Goal: Task Accomplishment & Management: Complete application form

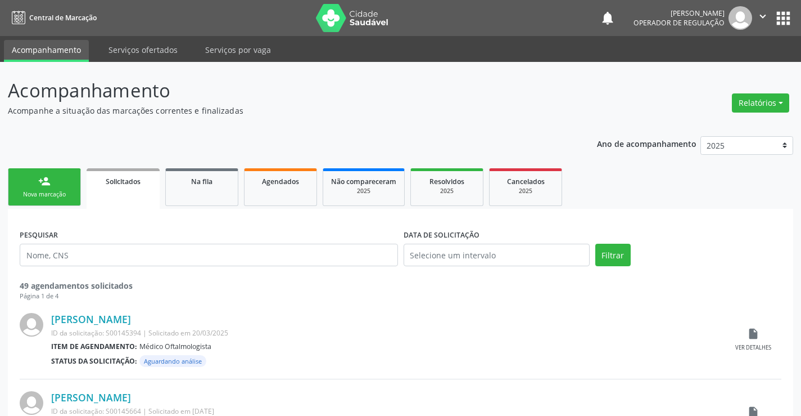
click at [65, 184] on link "person_add Nova marcação" at bounding box center [44, 187] width 73 height 38
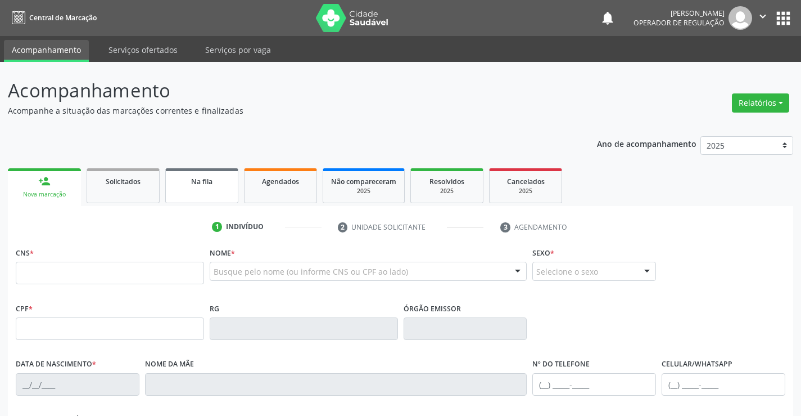
click at [195, 182] on span "Na fila" at bounding box center [201, 182] width 21 height 10
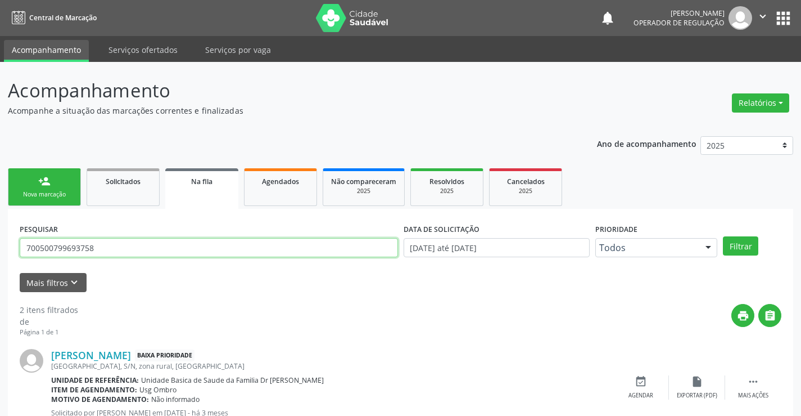
drag, startPoint x: 105, startPoint y: 249, endPoint x: 10, endPoint y: 248, distance: 95.1
click at [0, 251] on div "Acompanhamento Acompanhe a situação das marcações correntes e finalizadas Relat…" at bounding box center [400, 310] width 801 height 496
click at [126, 241] on input "text" at bounding box center [209, 247] width 379 height 19
type input "708008826985723"
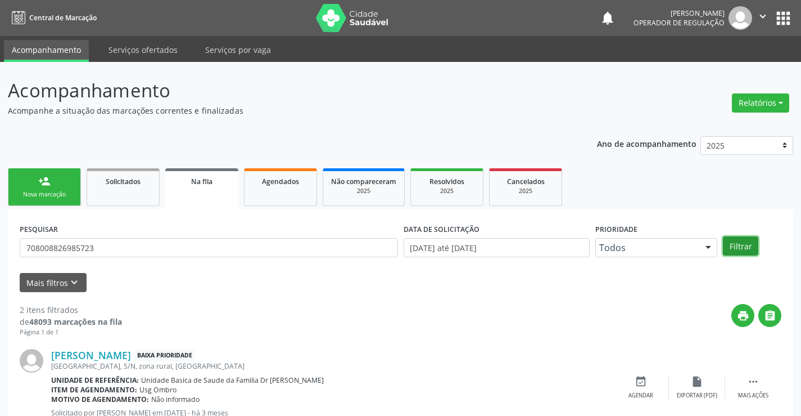
click at [751, 249] on button "Filtrar" at bounding box center [740, 245] width 35 height 19
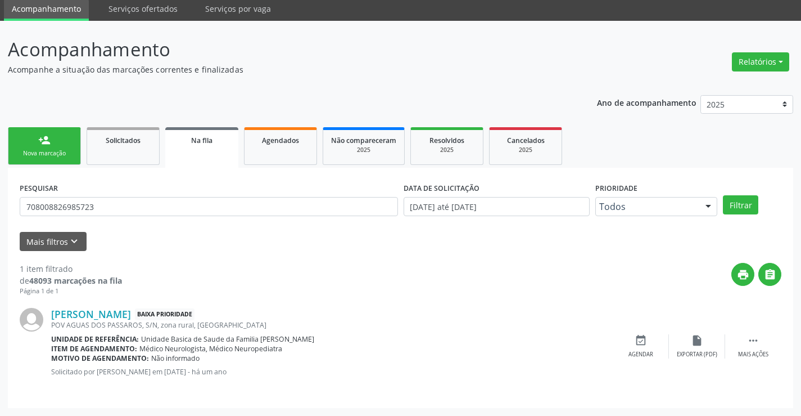
click at [69, 152] on div "Nova marcação" at bounding box center [44, 153] width 56 height 8
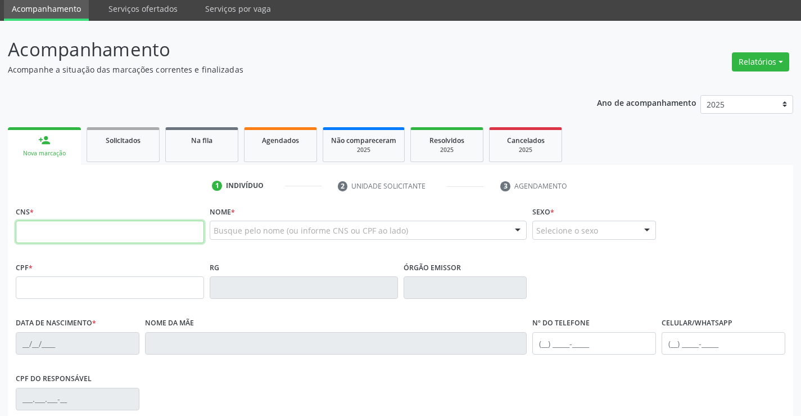
click at [82, 232] on input "text" at bounding box center [110, 231] width 188 height 22
type input "709 8010 3950 1495"
type input "[DATE]"
type input "[PHONE_NUMBER]"
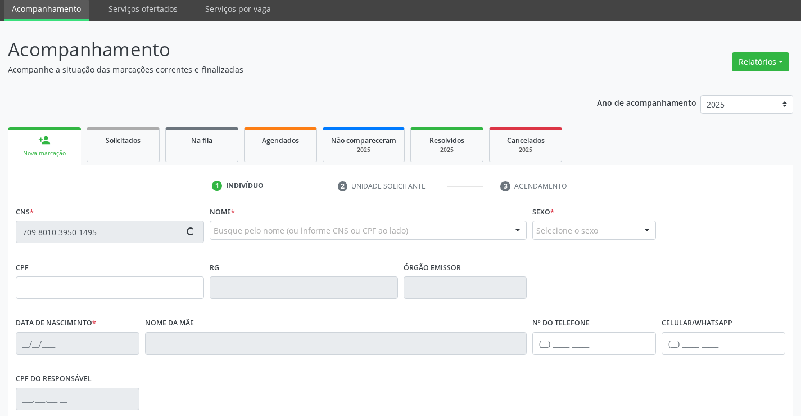
type input "S/N"
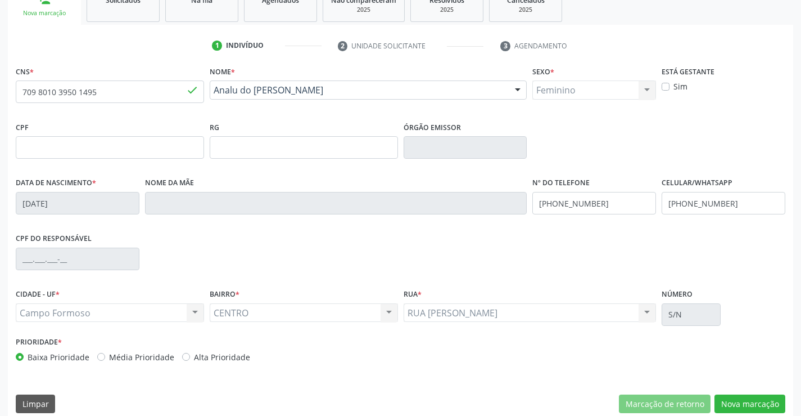
scroll to position [194, 0]
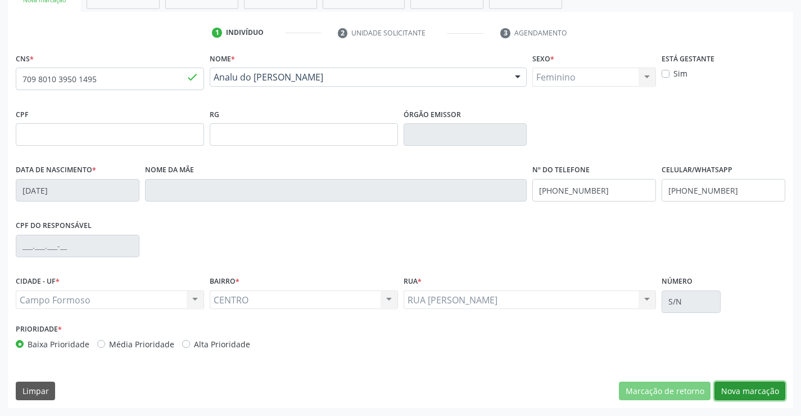
click at [732, 391] on button "Nova marcação" at bounding box center [750, 390] width 71 height 19
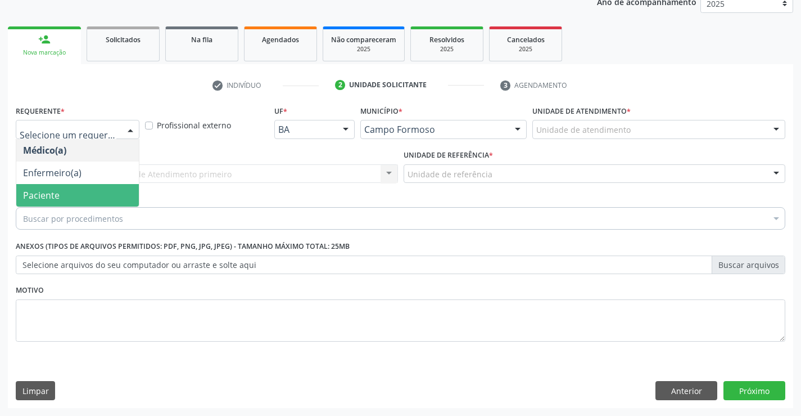
click at [42, 196] on span "Paciente" at bounding box center [41, 195] width 37 height 12
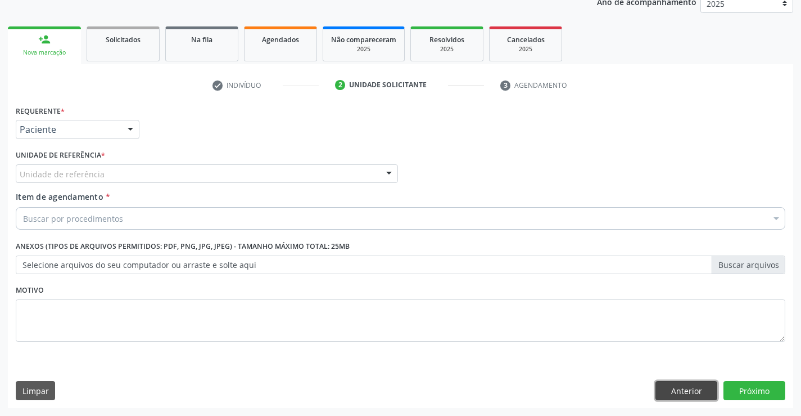
click at [697, 394] on button "Anterior" at bounding box center [687, 390] width 62 height 19
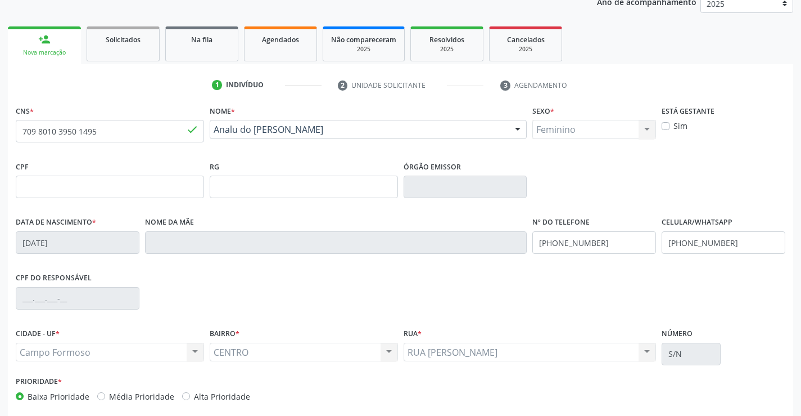
scroll to position [194, 0]
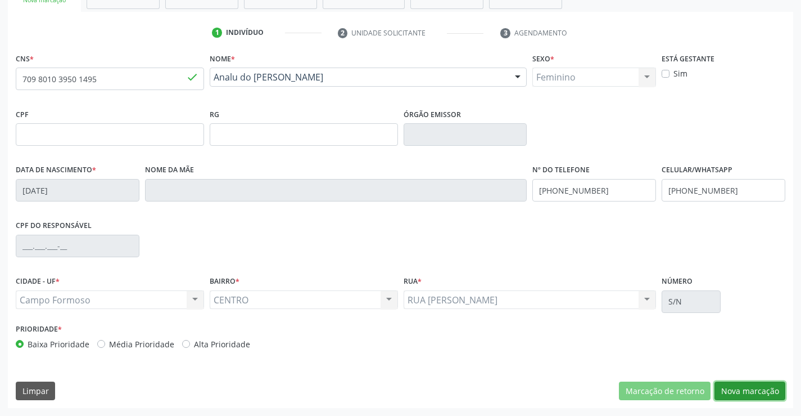
click at [732, 387] on button "Nova marcação" at bounding box center [750, 390] width 71 height 19
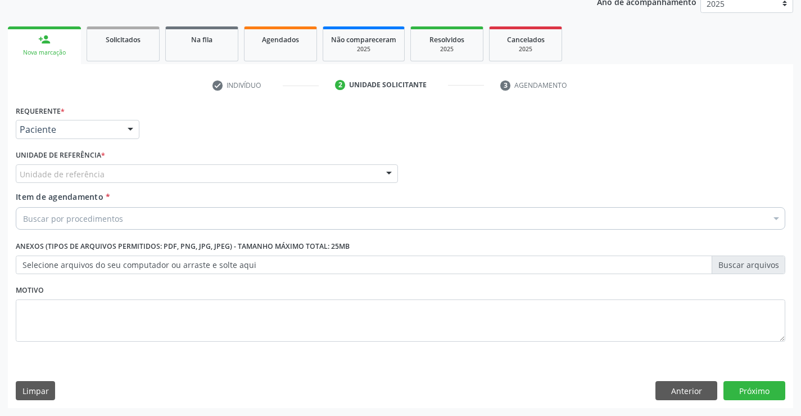
scroll to position [142, 0]
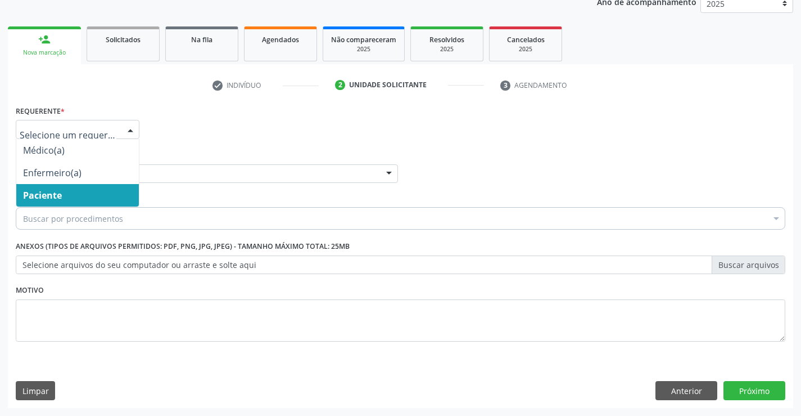
click at [51, 196] on span "Paciente" at bounding box center [42, 195] width 39 height 12
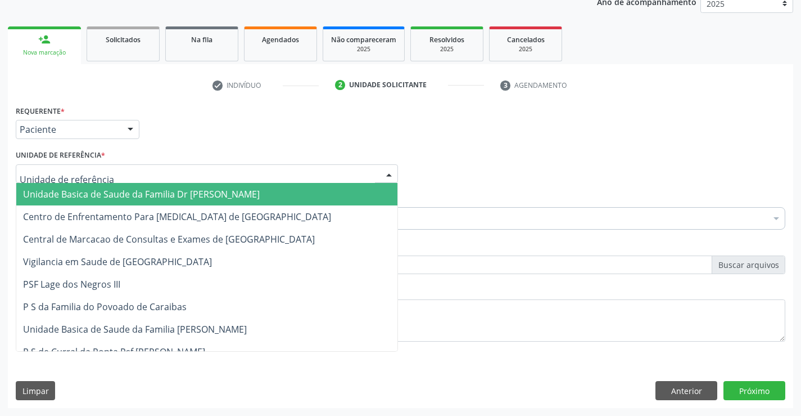
click at [55, 196] on span "Unidade Basica de Saude da Familia Dr [PERSON_NAME]" at bounding box center [141, 194] width 237 height 12
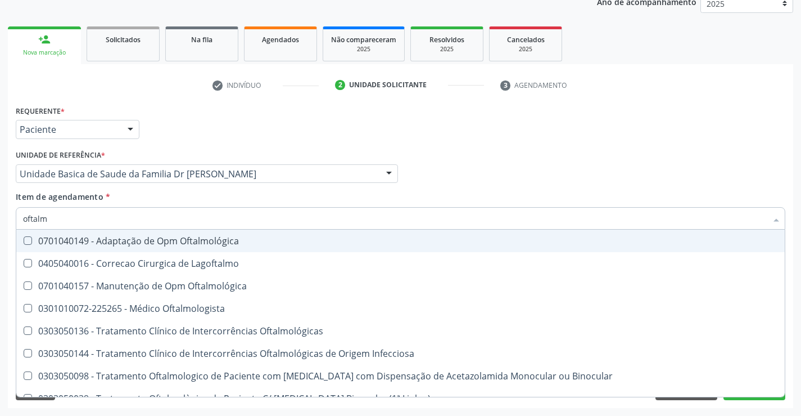
type input "oftal"
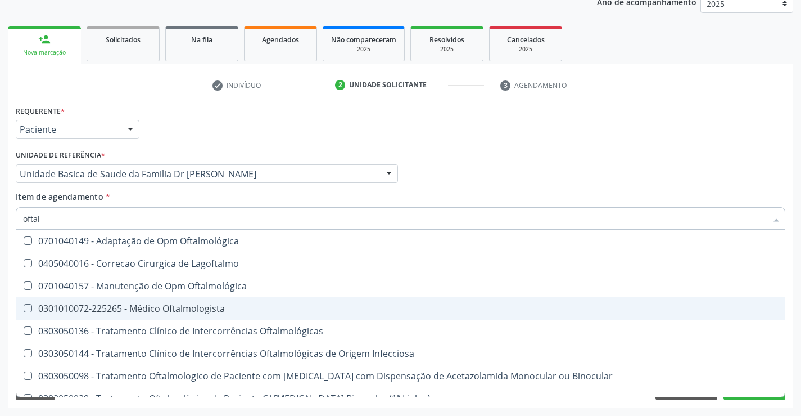
click at [183, 312] on div "0301010072-225265 - Médico Oftalmologista" at bounding box center [400, 308] width 755 height 9
checkbox Oftalmologista "true"
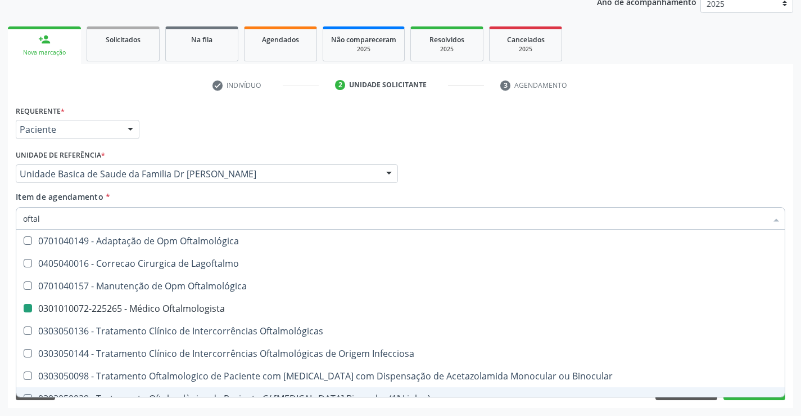
click at [738, 407] on div "Requerente * Paciente Médico(a) Enfermeiro(a) Paciente Nenhum resultado encontr…" at bounding box center [401, 254] width 786 height 305
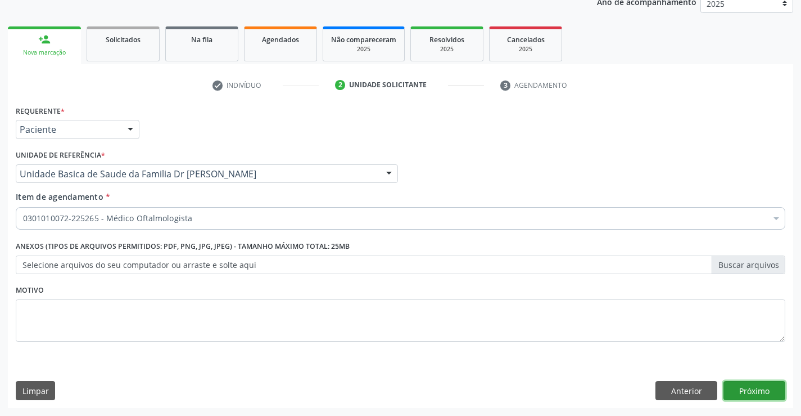
click at [736, 395] on button "Próximo" at bounding box center [755, 390] width 62 height 19
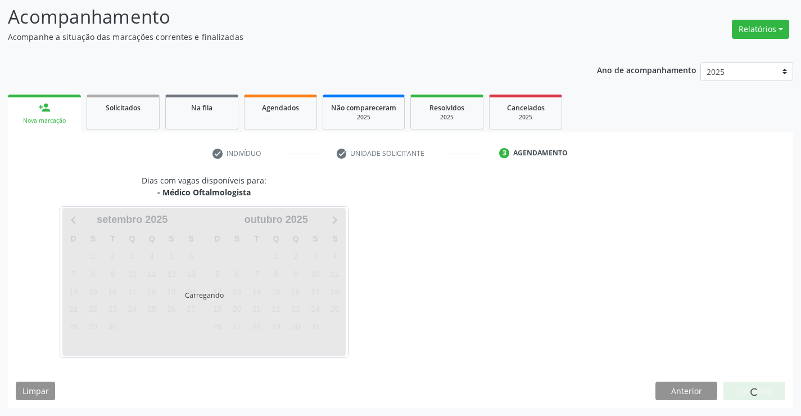
scroll to position [107, 0]
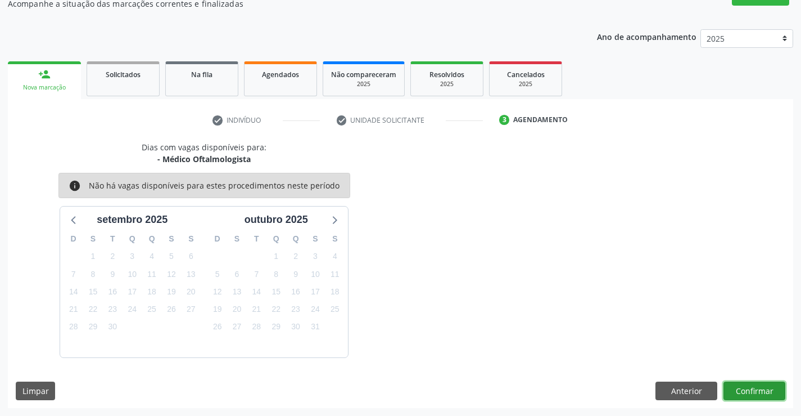
click at [736, 391] on button "Confirmar" at bounding box center [755, 390] width 62 height 19
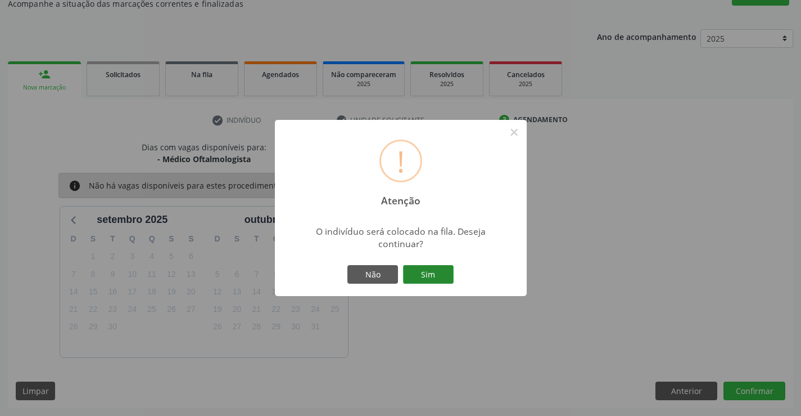
click at [431, 273] on button "Sim" at bounding box center [428, 274] width 51 height 19
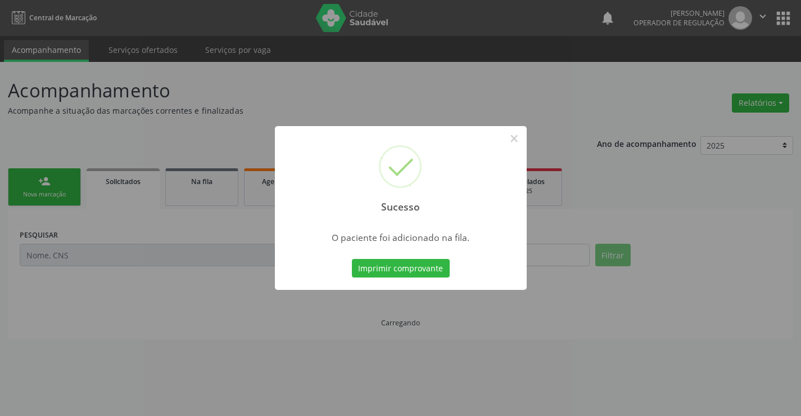
scroll to position [0, 0]
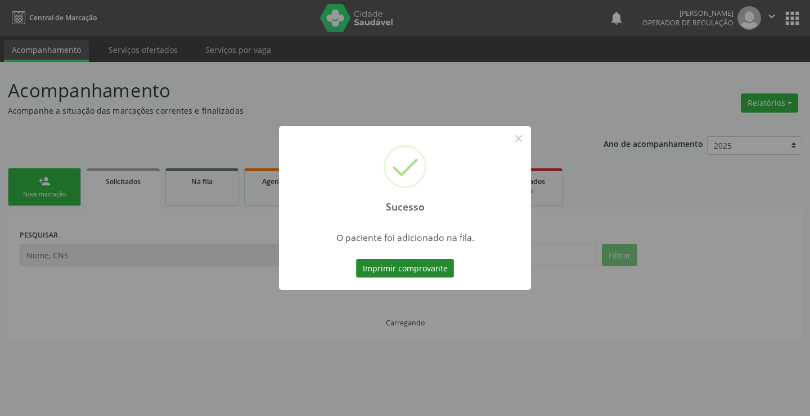
click at [434, 265] on button "Imprimir comprovante" at bounding box center [405, 268] width 98 height 19
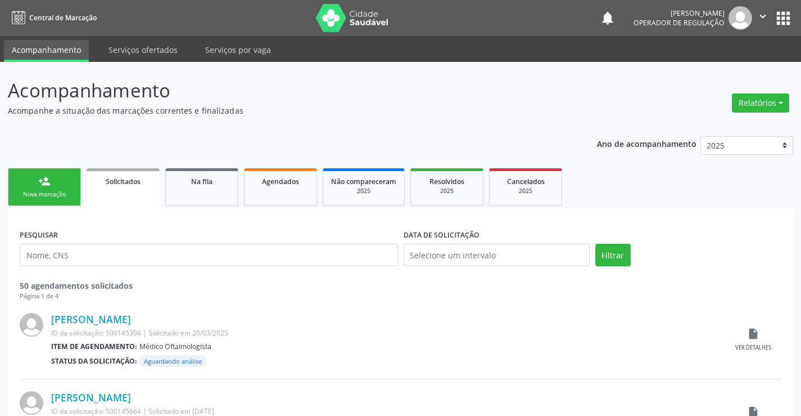
click at [138, 180] on span "Solicitados" at bounding box center [123, 182] width 35 height 10
click at [184, 182] on div "Na fila" at bounding box center [202, 181] width 56 height 12
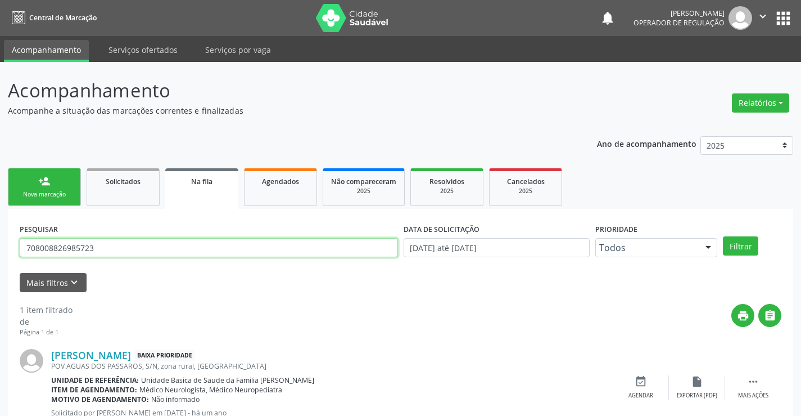
drag, startPoint x: 96, startPoint y: 246, endPoint x: 0, endPoint y: 237, distance: 96.0
click at [0, 237] on div "Acompanhamento Acompanhe a situação das marcações correntes e finalizadas Relat…" at bounding box center [400, 259] width 801 height 395
type input "709801039501495"
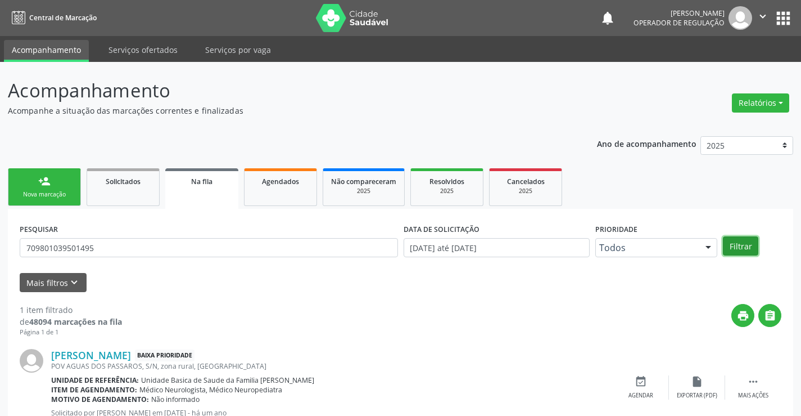
click at [724, 244] on button "Filtrar" at bounding box center [740, 245] width 35 height 19
click at [61, 190] on link "person_add Nova marcação" at bounding box center [44, 187] width 73 height 38
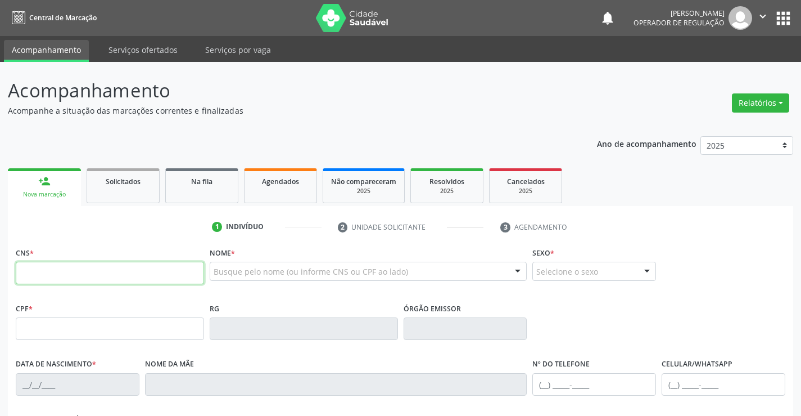
click at [87, 272] on input "text" at bounding box center [110, 273] width 188 height 22
type input "700 4054 7681 6349"
type input "1144463858"
type input "[DATE]"
type input "[PHONE_NUMBER]"
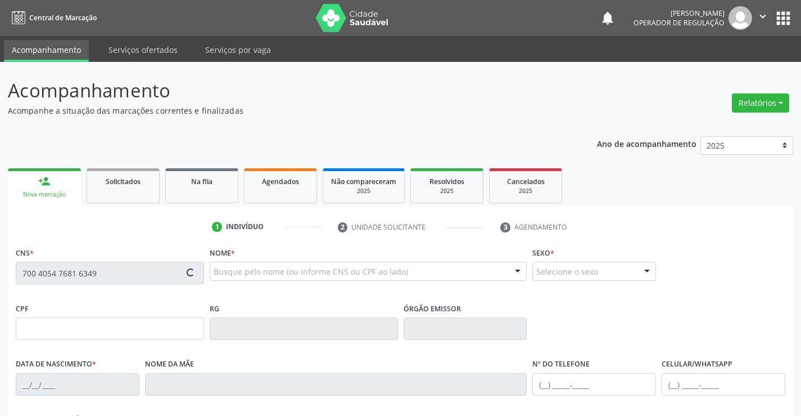
type input "[PHONE_NUMBER]"
type input "036.069.155-27"
type input "S/N"
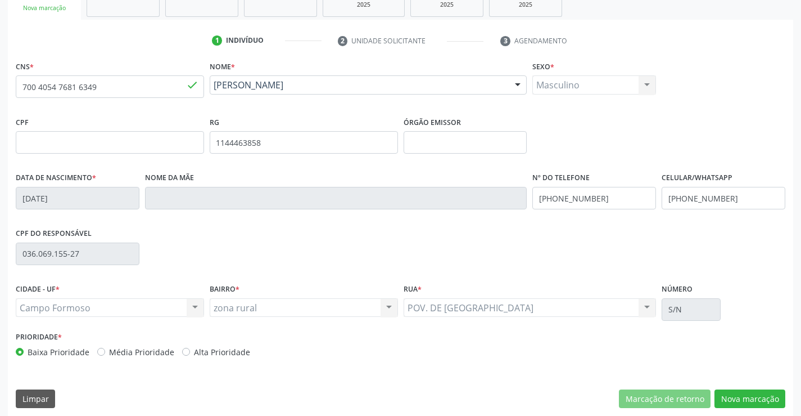
scroll to position [194, 0]
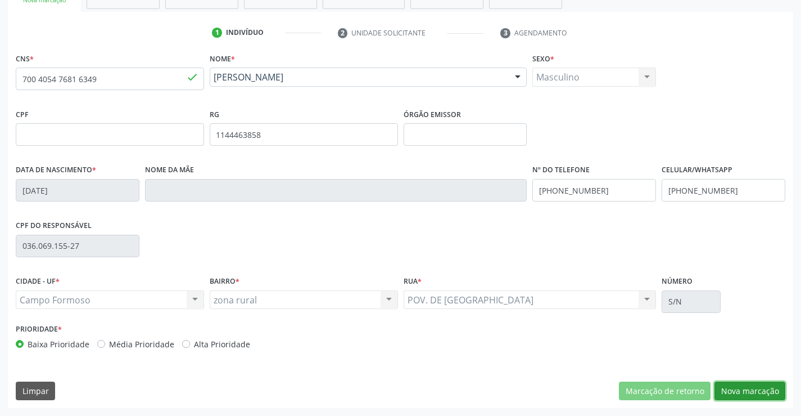
click at [738, 395] on button "Nova marcação" at bounding box center [750, 390] width 71 height 19
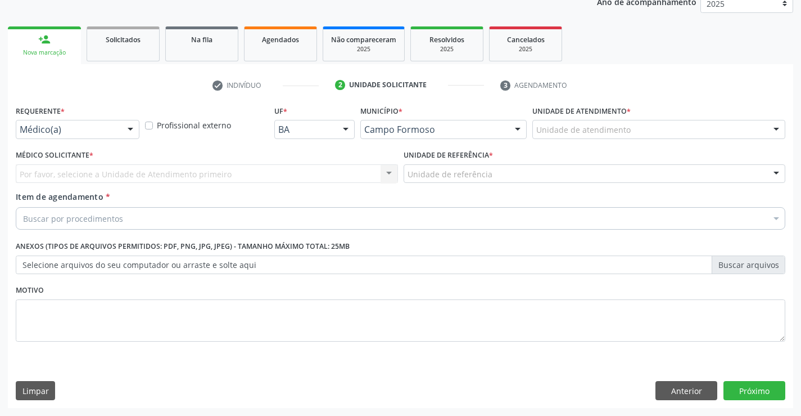
scroll to position [142, 0]
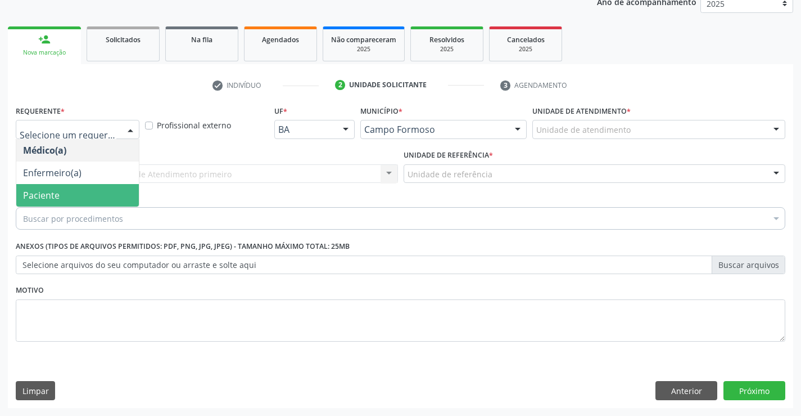
click at [42, 193] on span "Paciente" at bounding box center [41, 195] width 37 height 12
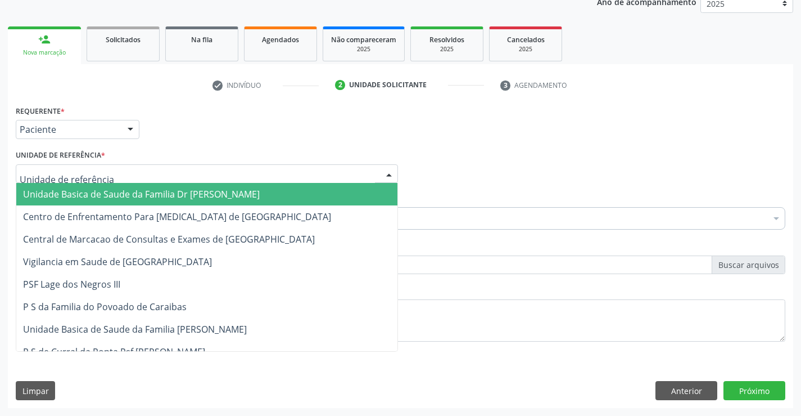
click at [46, 192] on span "Unidade Basica de Saude da Familia Dr [PERSON_NAME]" at bounding box center [141, 194] width 237 height 12
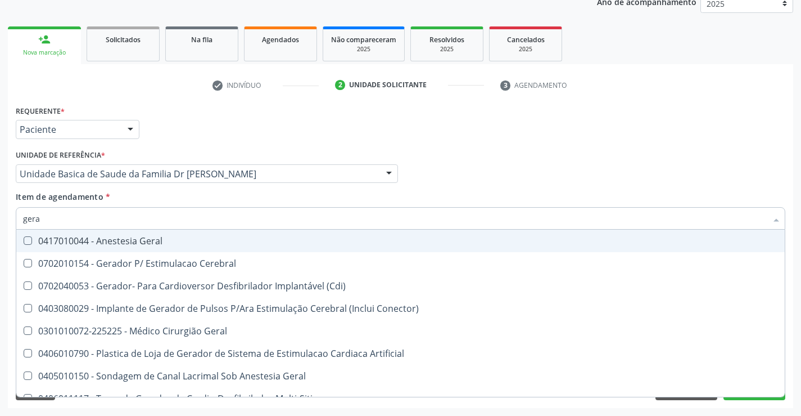
type input "geral"
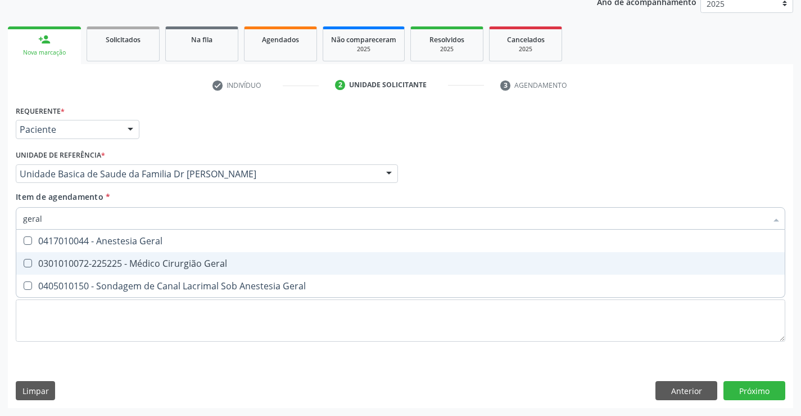
click at [104, 265] on div "0301010072-225225 - Médico Cirurgião Geral" at bounding box center [400, 263] width 755 height 9
checkbox Geral "true"
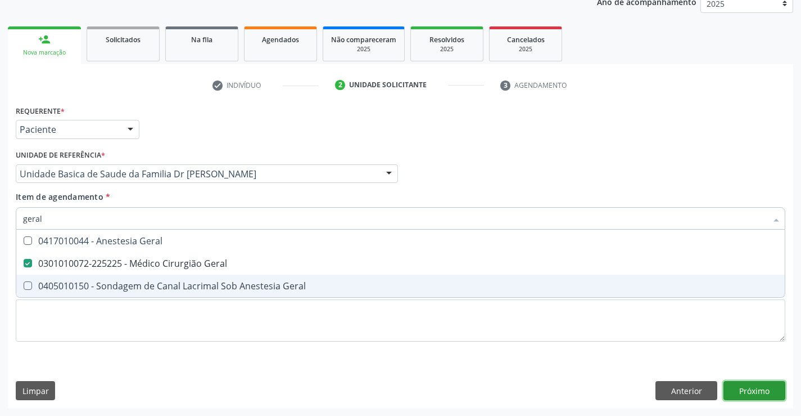
click at [756, 396] on div "Requerente * Paciente Médico(a) Enfermeiro(a) Paciente Nenhum resultado encontr…" at bounding box center [401, 254] width 786 height 305
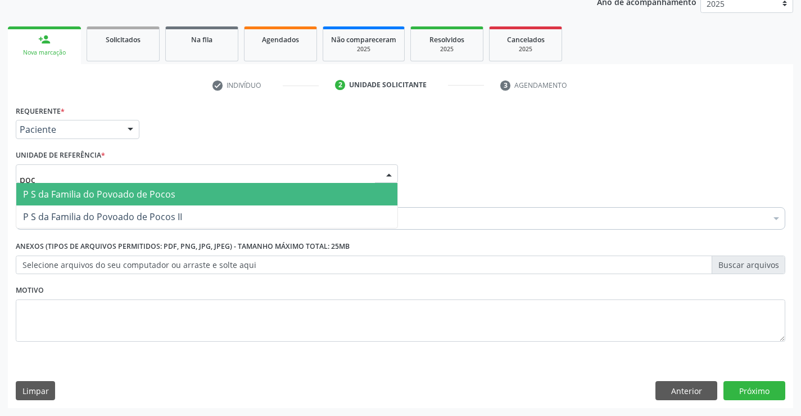
type input "poco"
click at [93, 195] on span "P S da Familia do Povoado de Pocos" at bounding box center [99, 194] width 152 height 12
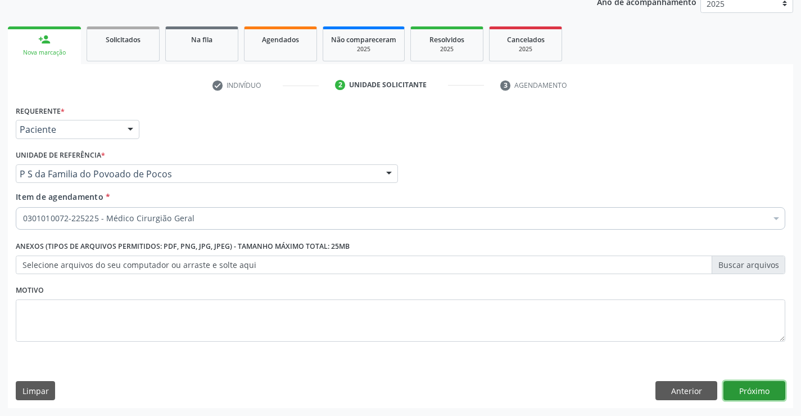
click at [740, 398] on button "Próximo" at bounding box center [755, 390] width 62 height 19
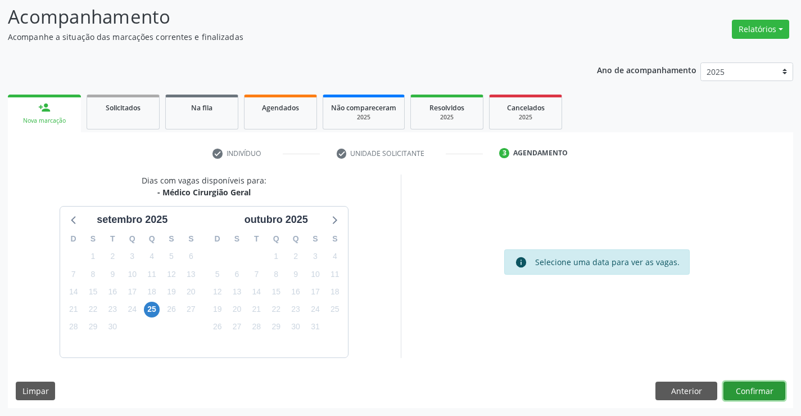
click at [745, 391] on button "Confirmar" at bounding box center [755, 390] width 62 height 19
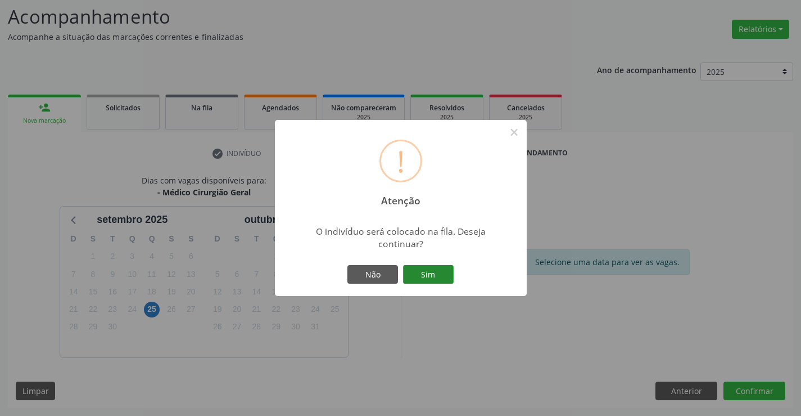
click at [443, 273] on button "Sim" at bounding box center [428, 274] width 51 height 19
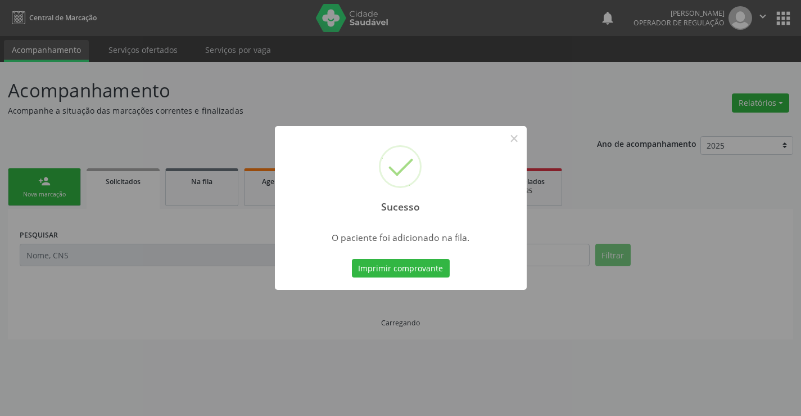
scroll to position [0, 0]
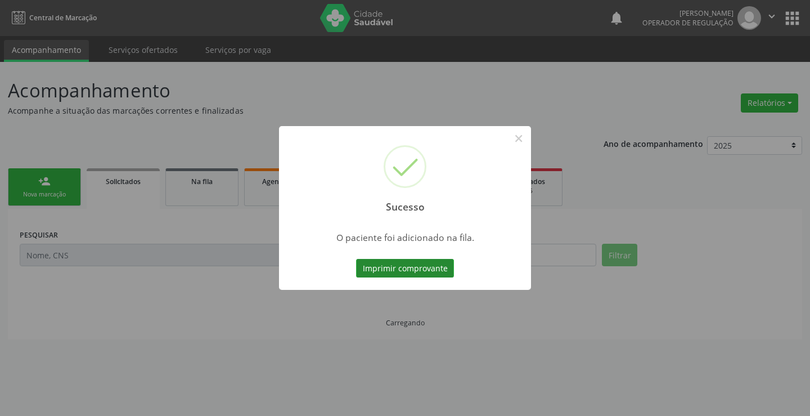
click at [414, 266] on button "Imprimir comprovante" at bounding box center [405, 268] width 98 height 19
